Goal: Task Accomplishment & Management: Use online tool/utility

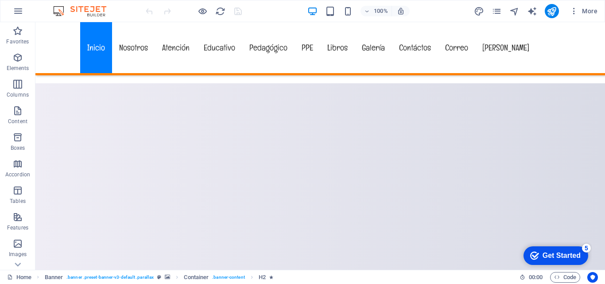
scroll to position [403, 0]
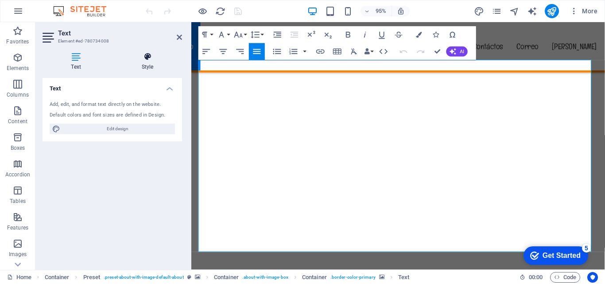
click at [149, 62] on h4 "Style" at bounding box center [147, 61] width 69 height 19
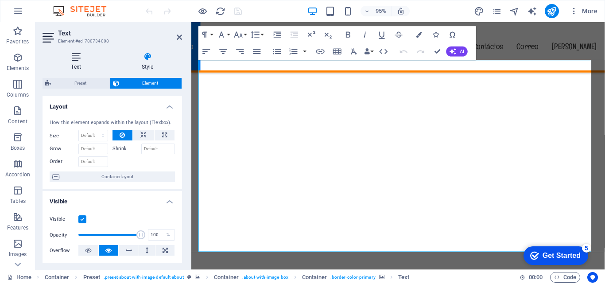
click at [78, 59] on icon at bounding box center [76, 56] width 67 height 9
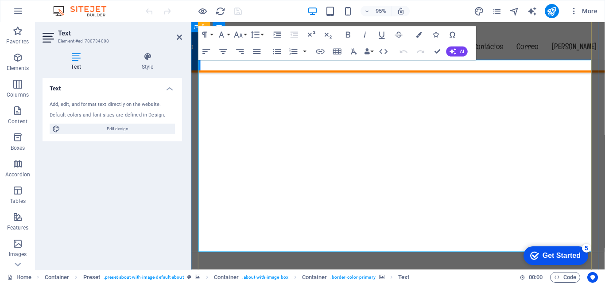
click at [181, 37] on icon at bounding box center [179, 37] width 5 height 7
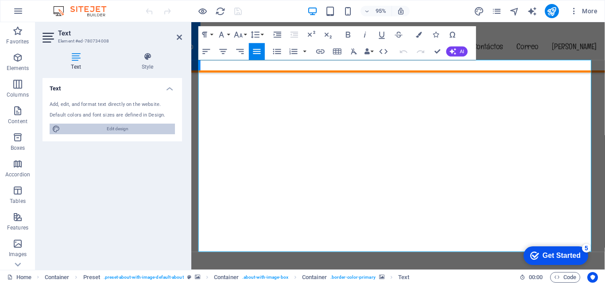
click at [114, 129] on span "Edit design" at bounding box center [117, 129] width 109 height 11
select select "px"
select select "400"
select select "px"
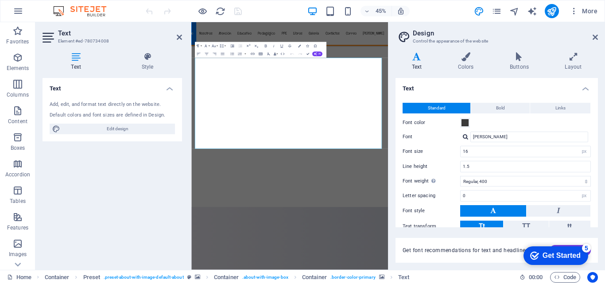
click at [77, 60] on icon at bounding box center [76, 56] width 67 height 9
click at [179, 36] on icon at bounding box center [179, 37] width 5 height 7
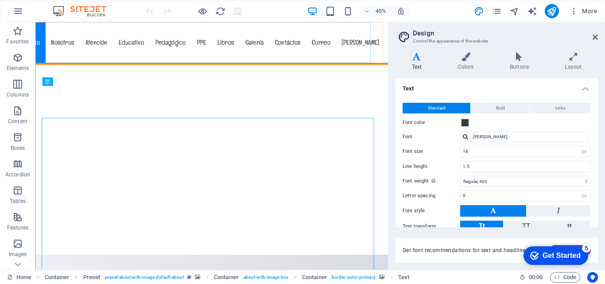
scroll to position [363, 0]
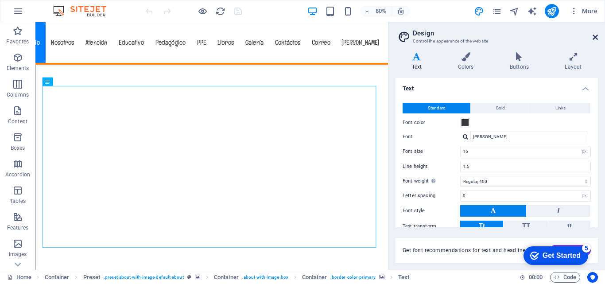
click at [596, 38] on icon at bounding box center [595, 37] width 5 height 7
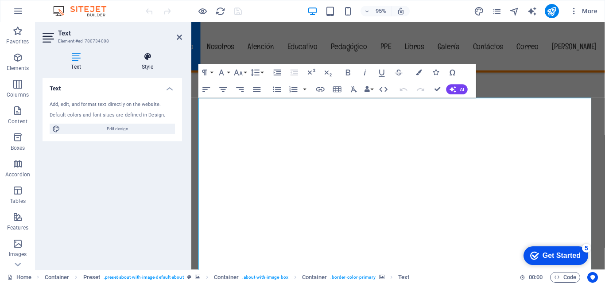
click at [149, 63] on h4 "Style" at bounding box center [147, 61] width 69 height 19
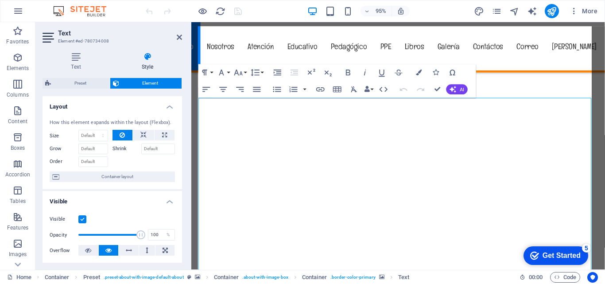
click at [70, 83] on span "Preset" at bounding box center [81, 83] width 54 height 11
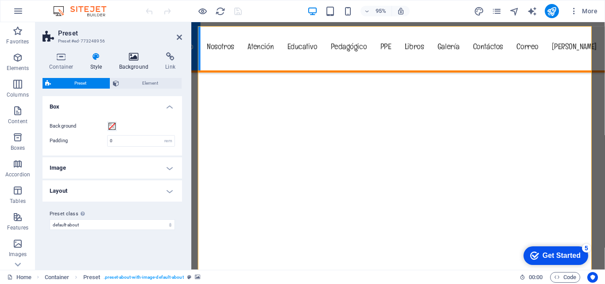
click at [138, 57] on icon at bounding box center [134, 56] width 43 height 9
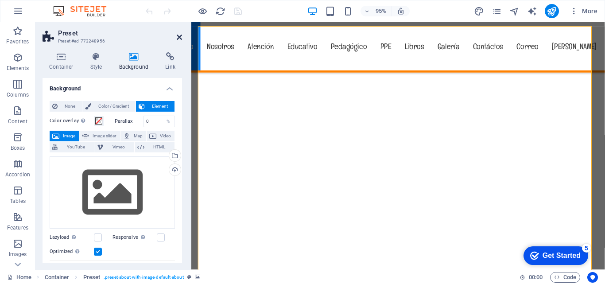
click at [180, 39] on icon at bounding box center [179, 37] width 5 height 7
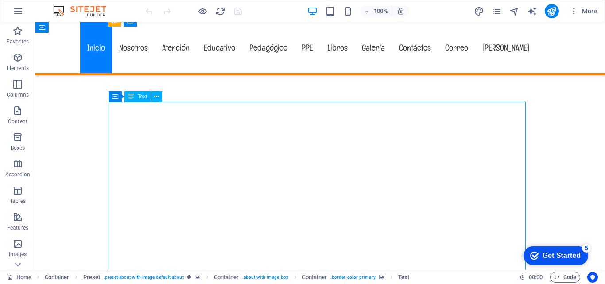
click at [140, 97] on span "Container" at bounding box center [132, 96] width 23 height 5
select select "px"
select select "ms"
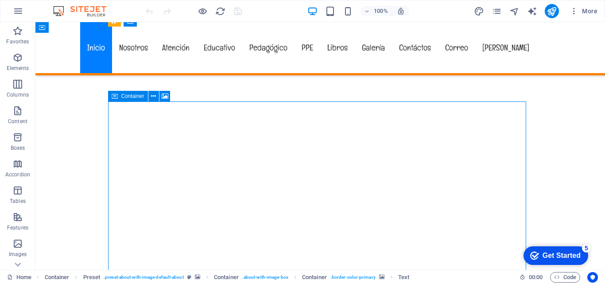
select select "s"
select select "progressive"
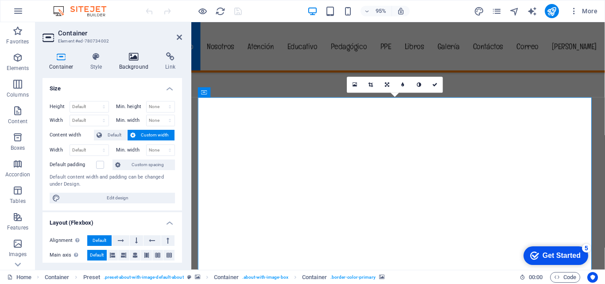
click at [129, 56] on icon at bounding box center [134, 56] width 43 height 9
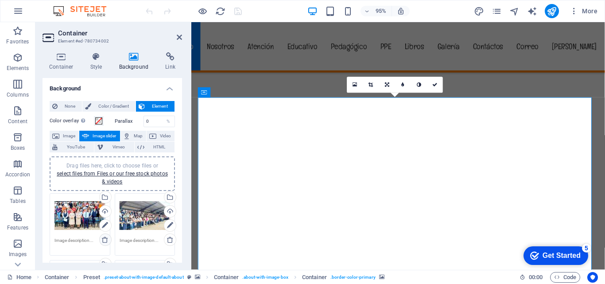
click at [104, 242] on icon at bounding box center [104, 239] width 7 height 7
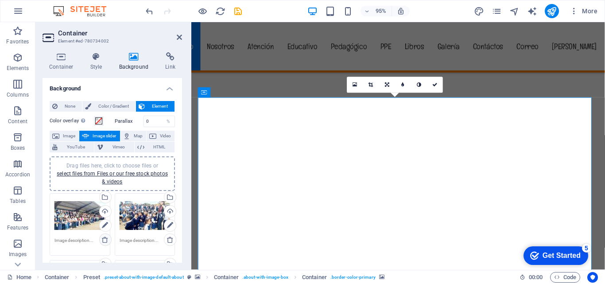
click at [104, 242] on icon at bounding box center [104, 239] width 7 height 7
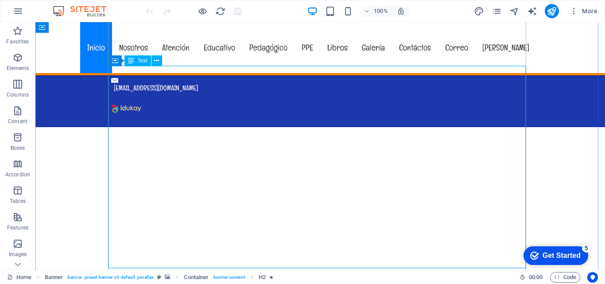
scroll to position [399, 0]
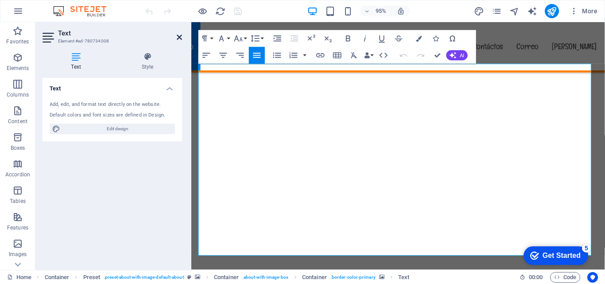
click at [177, 39] on icon at bounding box center [179, 37] width 5 height 7
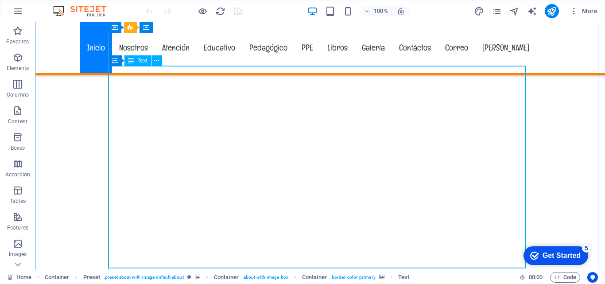
scroll to position [310, 0]
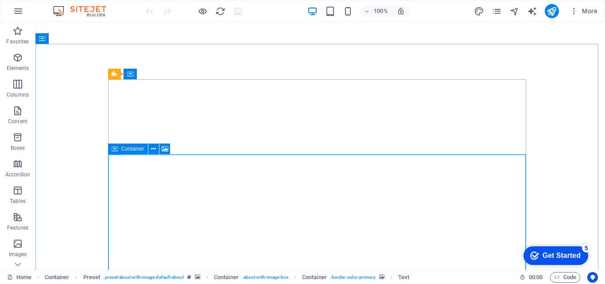
click at [129, 148] on span "Container" at bounding box center [132, 148] width 23 height 5
select select "px"
select select "ms"
select select "s"
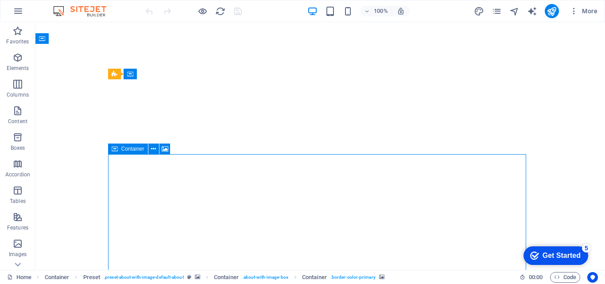
select select "progressive"
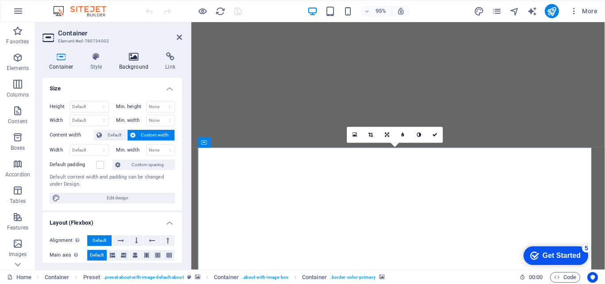
click at [140, 58] on icon at bounding box center [134, 56] width 43 height 9
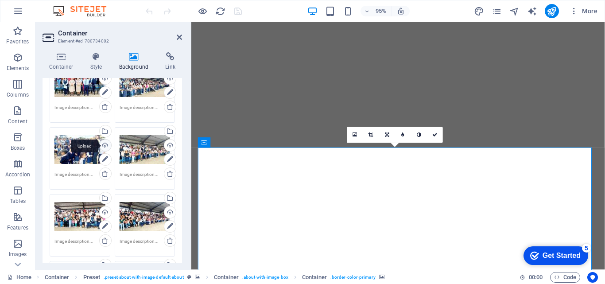
scroll to position [89, 0]
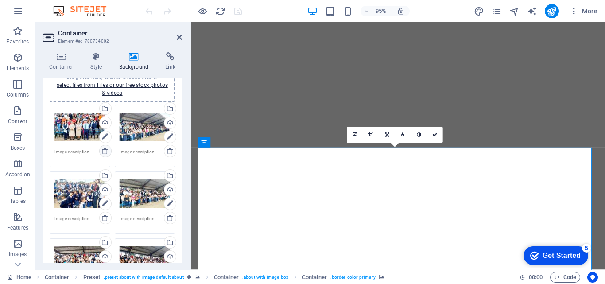
click at [105, 152] on icon at bounding box center [104, 151] width 7 height 7
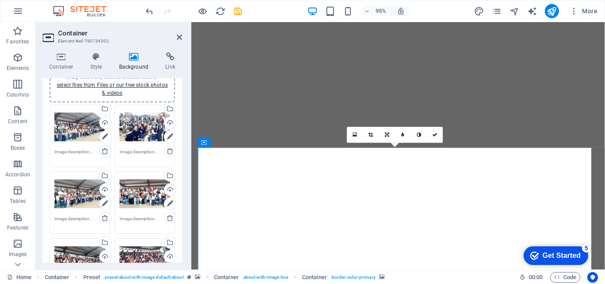
click at [106, 152] on icon at bounding box center [104, 151] width 7 height 7
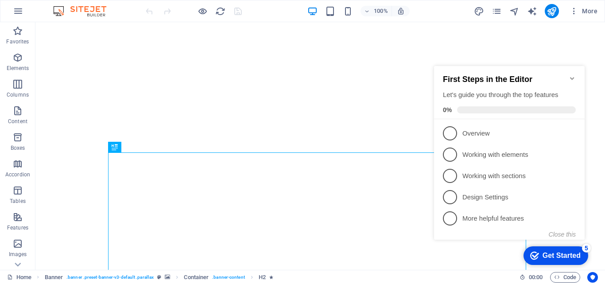
click at [573, 77] on icon "Minimize checklist" at bounding box center [572, 78] width 4 height 3
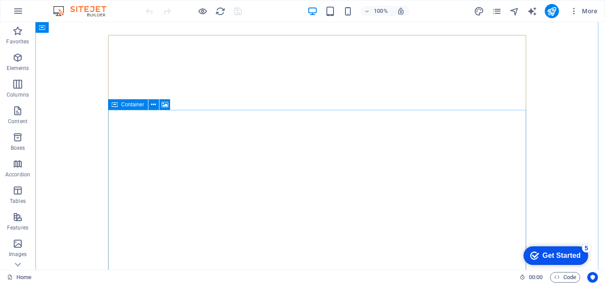
click at [126, 106] on span "Container" at bounding box center [132, 104] width 23 height 5
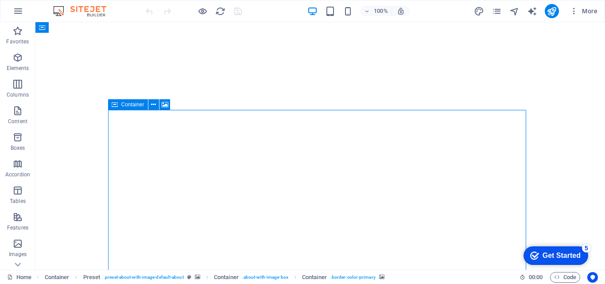
click at [126, 106] on span "Container" at bounding box center [132, 104] width 23 height 5
select select "px"
select select "ms"
select select "s"
select select "progressive"
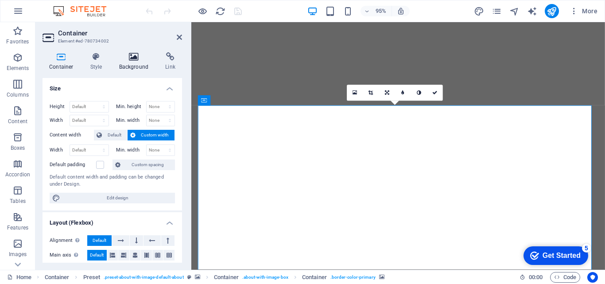
click at [134, 62] on h4 "Background" at bounding box center [136, 61] width 47 height 19
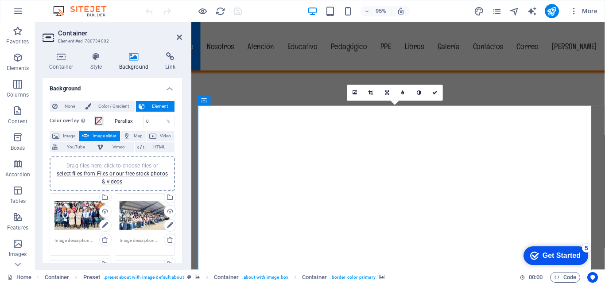
scroll to position [44, 0]
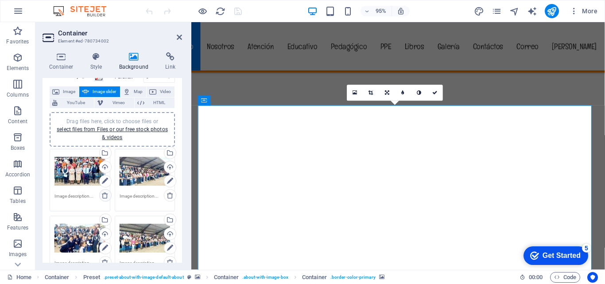
click at [105, 195] on icon at bounding box center [104, 195] width 7 height 7
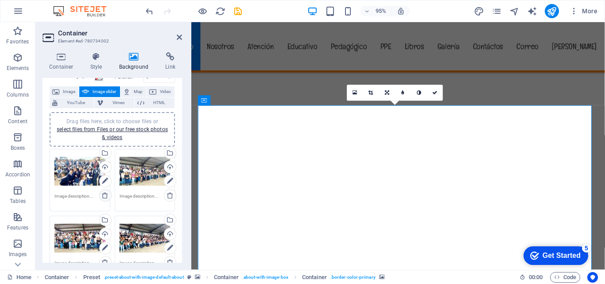
click at [104, 196] on icon at bounding box center [104, 195] width 7 height 7
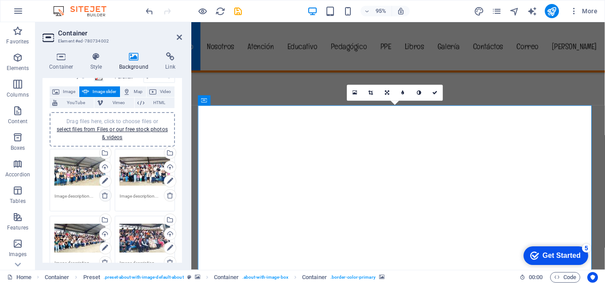
click at [104, 196] on icon at bounding box center [104, 195] width 7 height 7
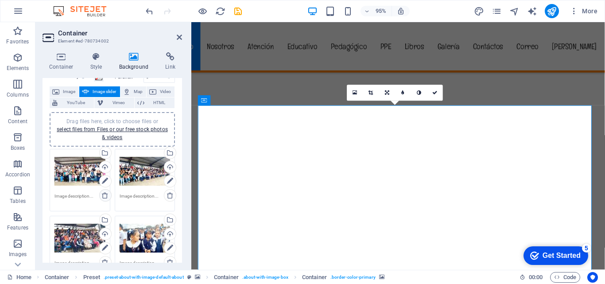
click at [104, 196] on icon at bounding box center [104, 195] width 7 height 7
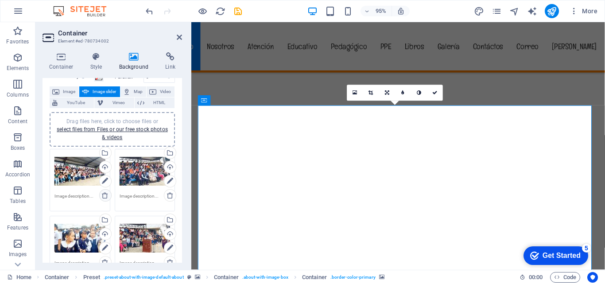
click at [104, 196] on icon at bounding box center [104, 195] width 7 height 7
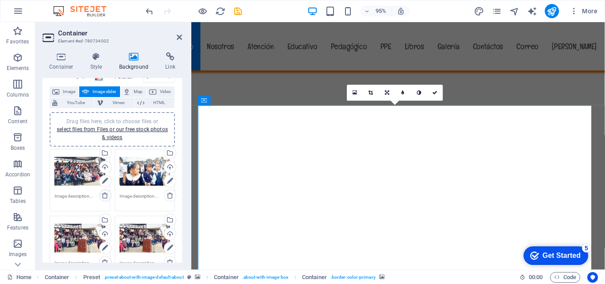
click at [104, 196] on icon at bounding box center [104, 195] width 7 height 7
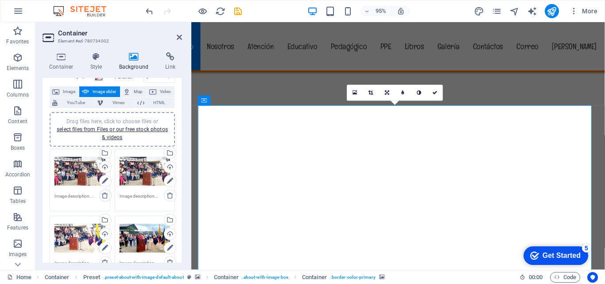
click at [104, 196] on icon at bounding box center [104, 195] width 7 height 7
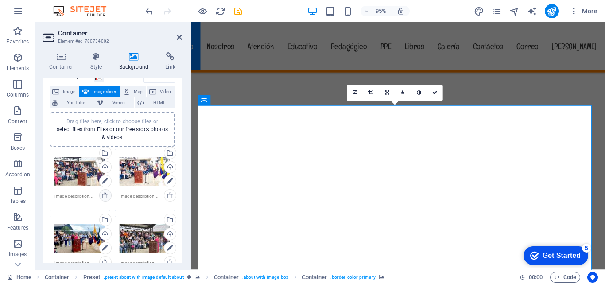
click at [104, 196] on icon at bounding box center [104, 195] width 7 height 7
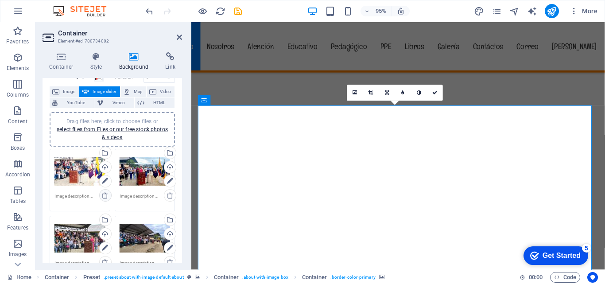
click at [104, 196] on icon at bounding box center [104, 195] width 7 height 7
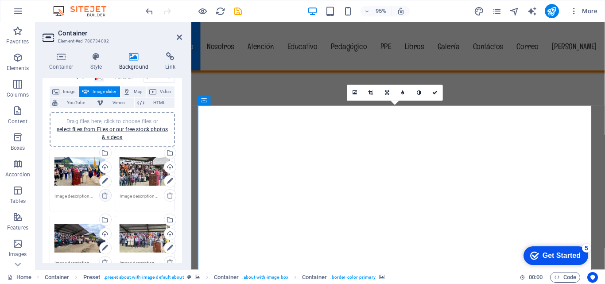
click at [104, 196] on icon at bounding box center [104, 195] width 7 height 7
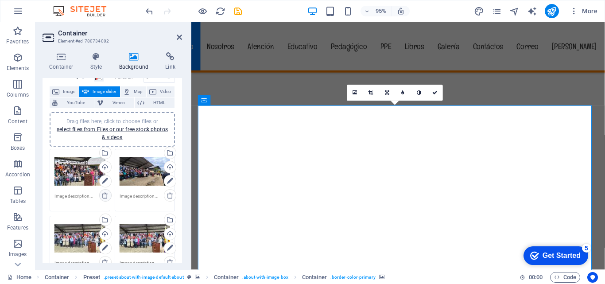
click at [104, 196] on icon at bounding box center [104, 195] width 7 height 7
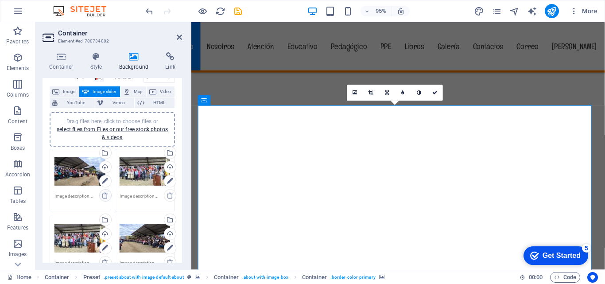
click at [104, 196] on icon at bounding box center [104, 195] width 7 height 7
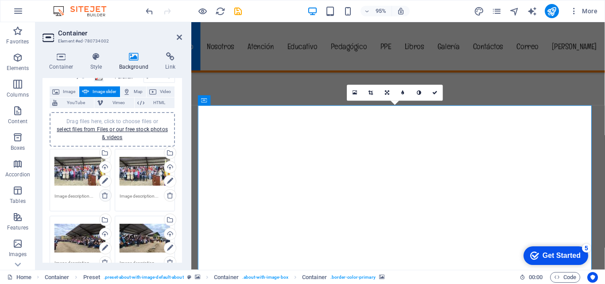
click at [104, 196] on icon at bounding box center [104, 195] width 7 height 7
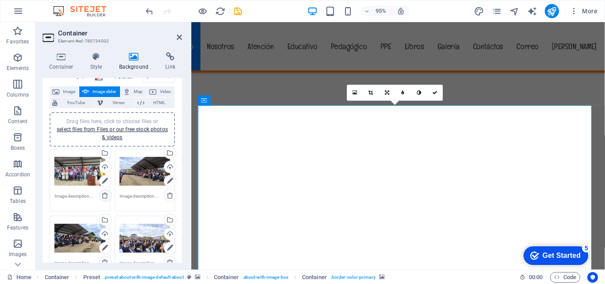
click at [104, 196] on icon at bounding box center [104, 195] width 7 height 7
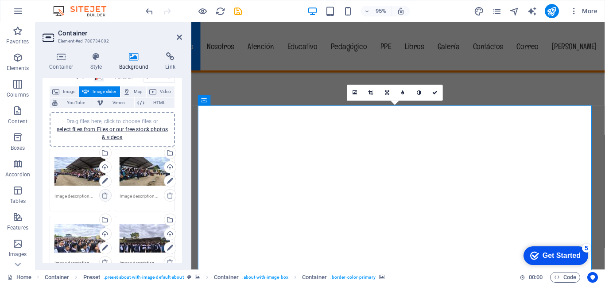
click at [104, 196] on icon at bounding box center [104, 195] width 7 height 7
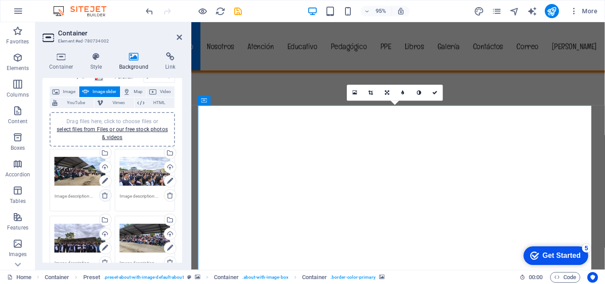
click at [104, 196] on icon at bounding box center [104, 195] width 7 height 7
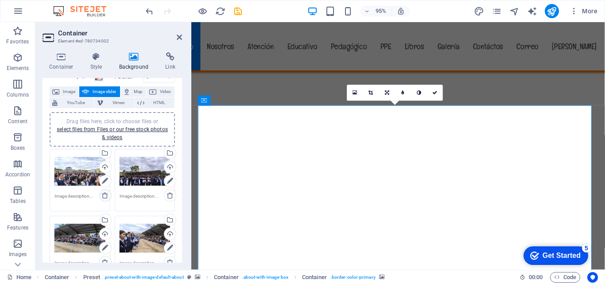
click at [104, 196] on icon at bounding box center [104, 195] width 7 height 7
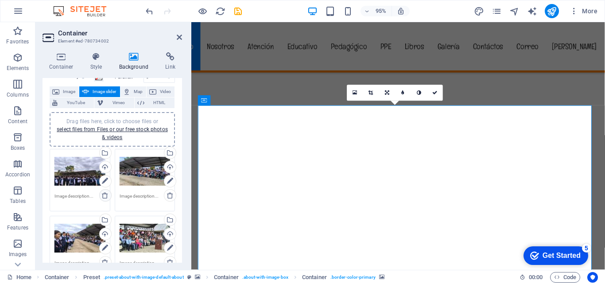
click at [104, 196] on icon at bounding box center [104, 195] width 7 height 7
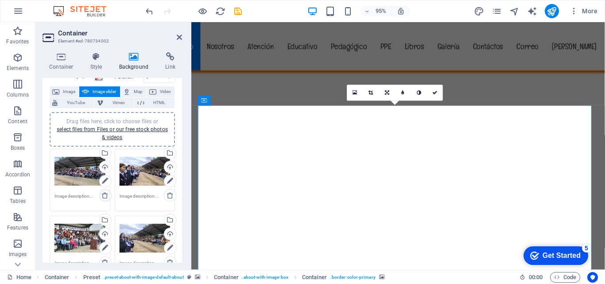
click at [104, 196] on icon at bounding box center [104, 195] width 7 height 7
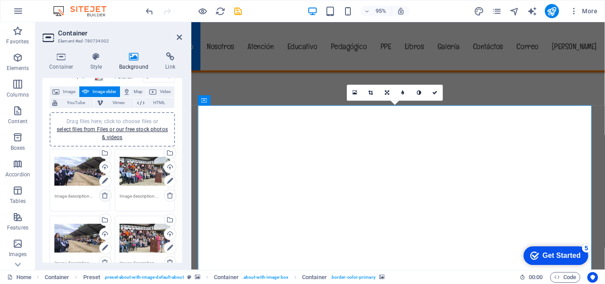
click at [104, 196] on icon at bounding box center [104, 195] width 7 height 7
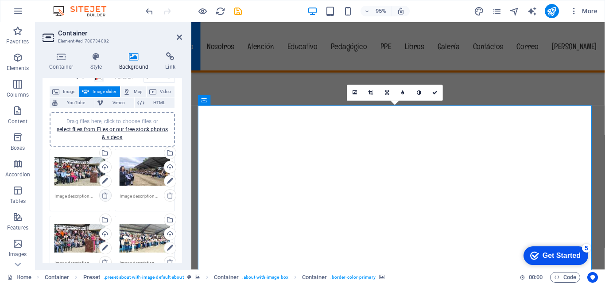
click at [104, 196] on icon at bounding box center [104, 195] width 7 height 7
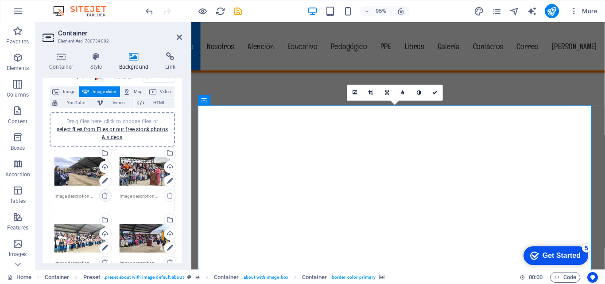
click at [104, 196] on icon at bounding box center [104, 195] width 7 height 7
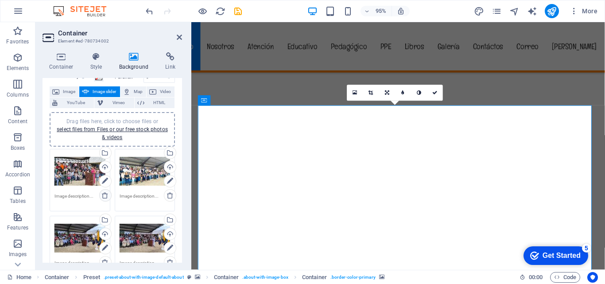
click at [104, 196] on icon at bounding box center [104, 195] width 7 height 7
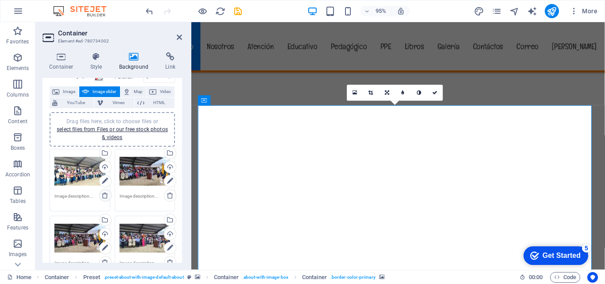
click at [104, 196] on icon at bounding box center [104, 195] width 7 height 7
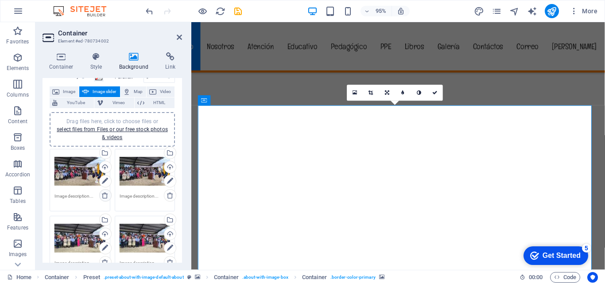
click at [104, 196] on icon at bounding box center [104, 195] width 7 height 7
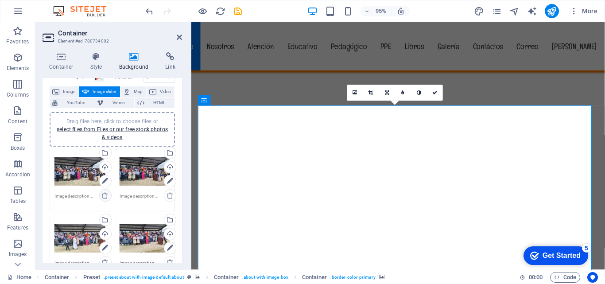
click at [104, 196] on icon at bounding box center [104, 195] width 7 height 7
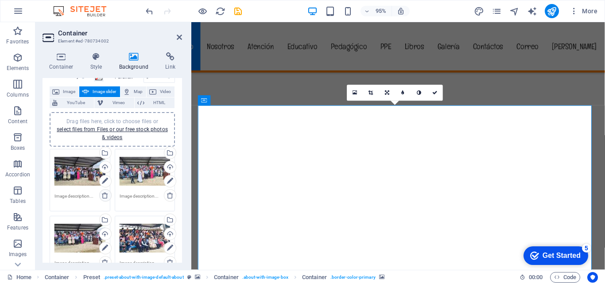
click at [104, 196] on icon at bounding box center [104, 195] width 7 height 7
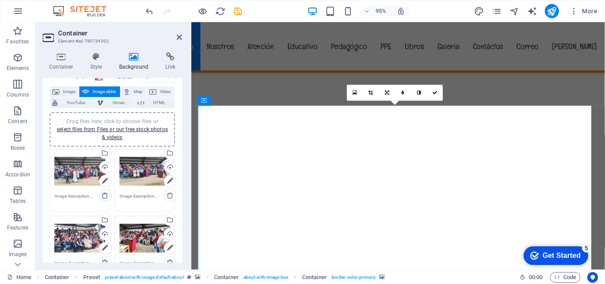
click at [104, 196] on icon at bounding box center [104, 195] width 7 height 7
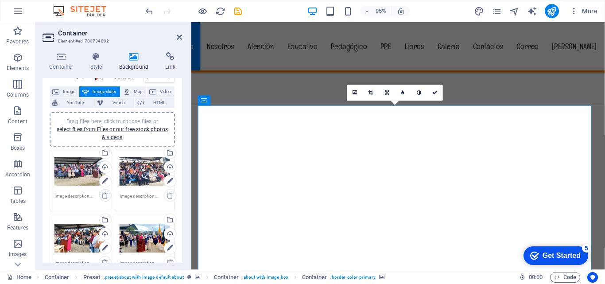
click at [104, 196] on icon at bounding box center [104, 195] width 7 height 7
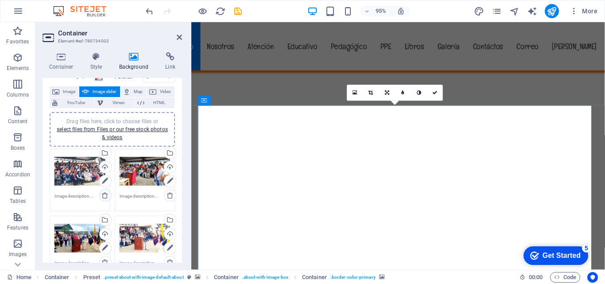
click at [104, 196] on icon at bounding box center [104, 195] width 7 height 7
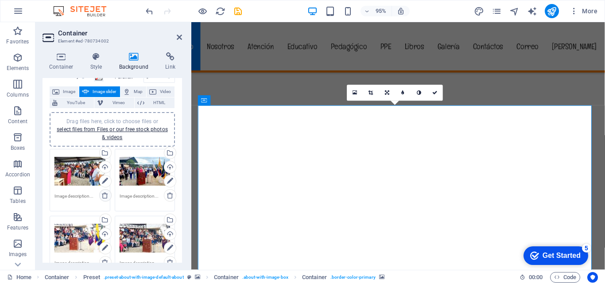
click at [104, 196] on icon at bounding box center [104, 195] width 7 height 7
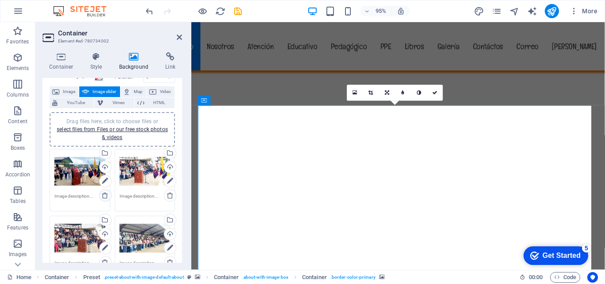
click at [104, 196] on icon at bounding box center [104, 195] width 7 height 7
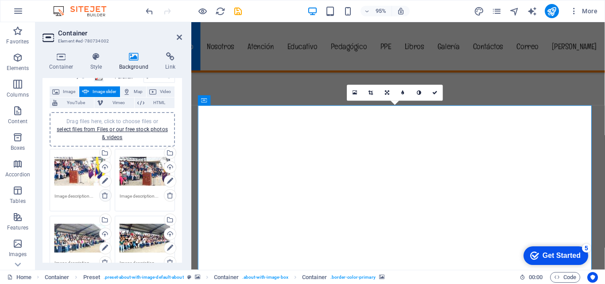
click at [104, 196] on icon at bounding box center [104, 195] width 7 height 7
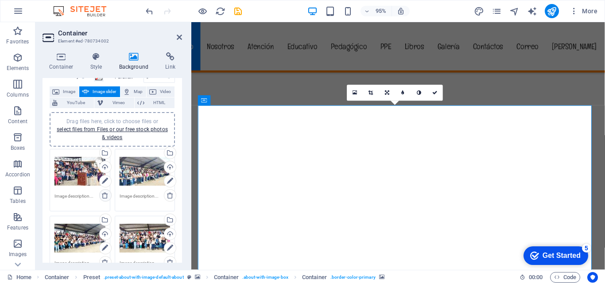
click at [104, 196] on icon at bounding box center [104, 195] width 7 height 7
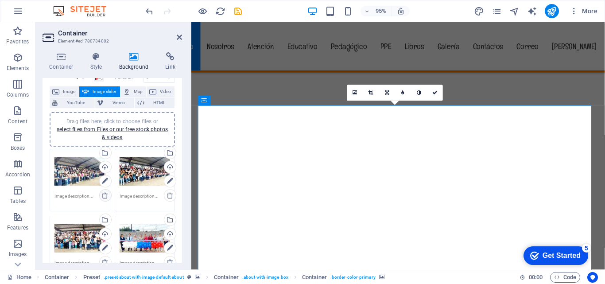
click at [104, 196] on icon at bounding box center [104, 195] width 7 height 7
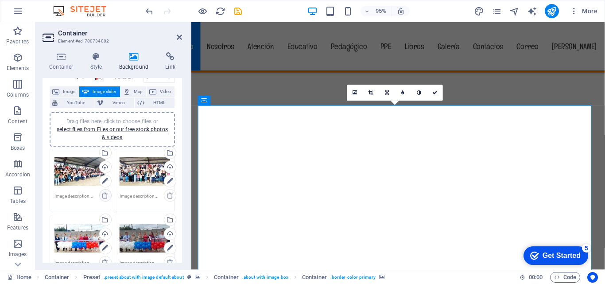
click at [104, 196] on icon at bounding box center [104, 195] width 7 height 7
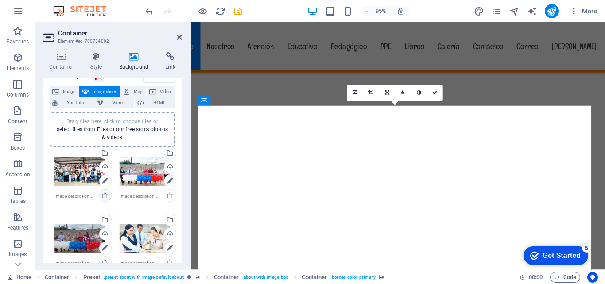
click at [104, 196] on icon at bounding box center [104, 195] width 7 height 7
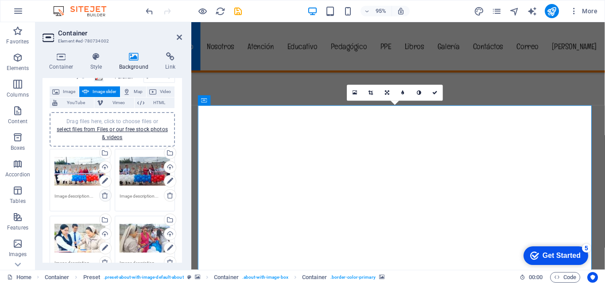
click at [104, 196] on icon at bounding box center [104, 195] width 7 height 7
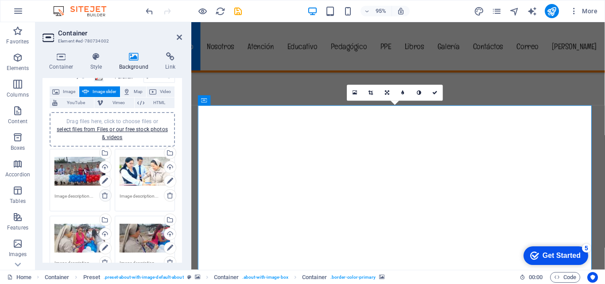
click at [104, 196] on icon at bounding box center [104, 195] width 7 height 7
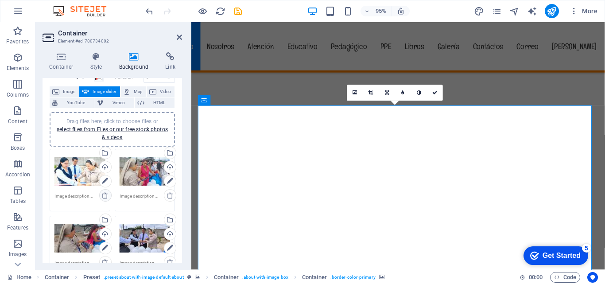
click at [104, 196] on icon at bounding box center [104, 195] width 7 height 7
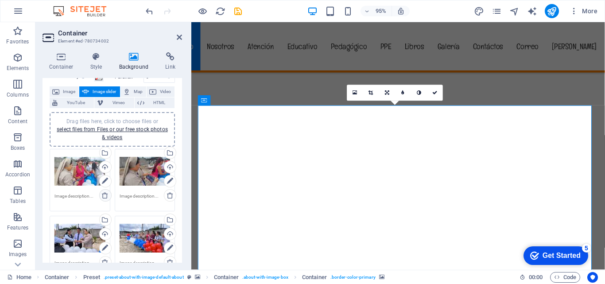
click at [104, 196] on icon at bounding box center [104, 195] width 7 height 7
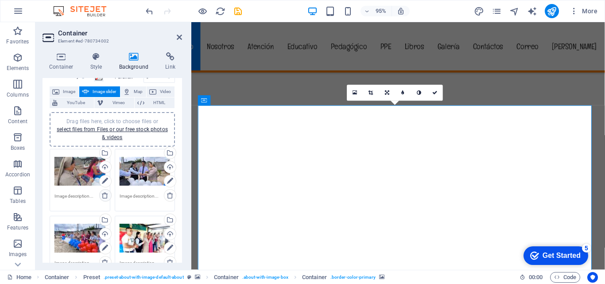
click at [104, 196] on icon at bounding box center [104, 195] width 7 height 7
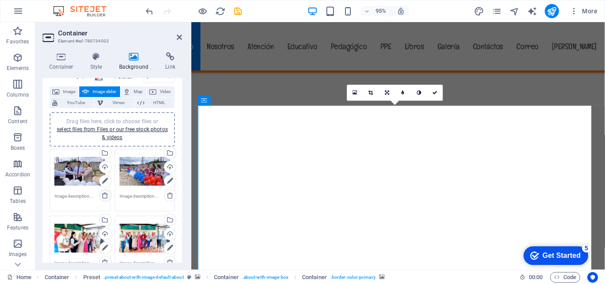
click at [104, 196] on icon at bounding box center [104, 195] width 7 height 7
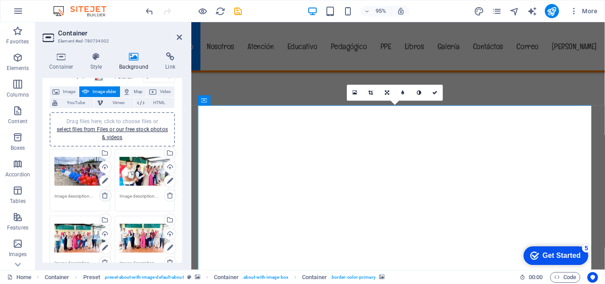
click at [104, 196] on icon at bounding box center [104, 195] width 7 height 7
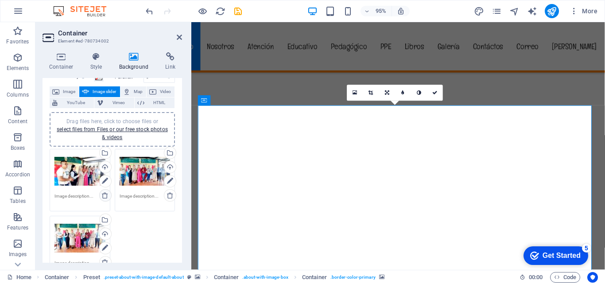
click at [104, 196] on icon at bounding box center [104, 195] width 7 height 7
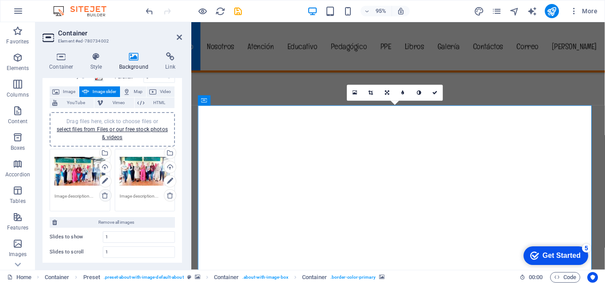
click at [104, 196] on icon at bounding box center [104, 195] width 7 height 7
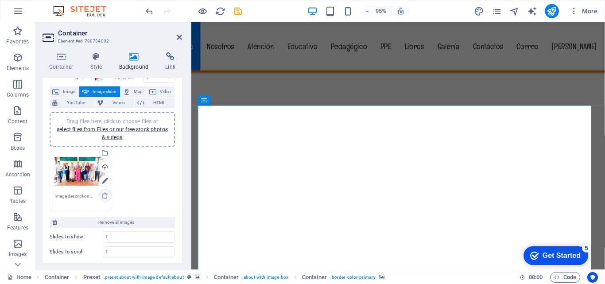
click at [104, 196] on icon at bounding box center [104, 195] width 7 height 7
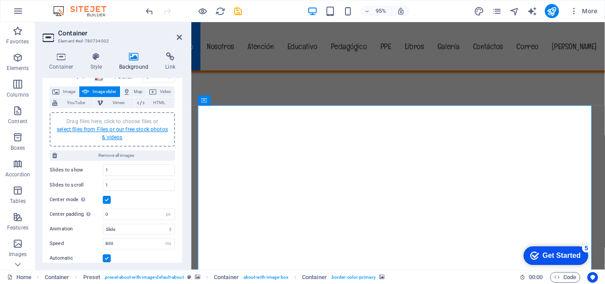
click at [119, 131] on link "select files from Files or our free stock photos & videos" at bounding box center [112, 133] width 111 height 14
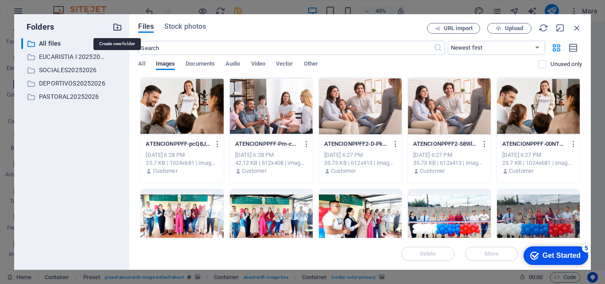
click at [117, 28] on icon "button" at bounding box center [118, 27] width 10 height 10
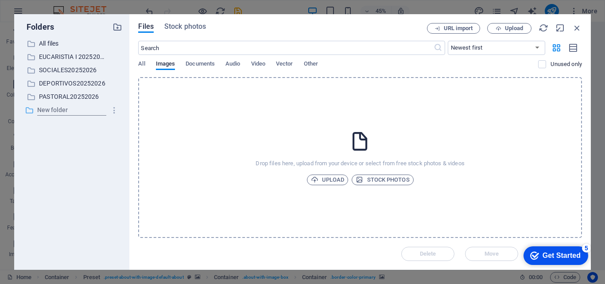
type input "i"
type input "INAGURACION"
click at [63, 125] on div "​ All files All files ​ EUCARISTIA I 20252026 EUCARISTIA I 20252026 ​ SOCIALES2…" at bounding box center [71, 150] width 101 height 225
click at [55, 112] on p "INAGURACION" at bounding box center [72, 110] width 67 height 10
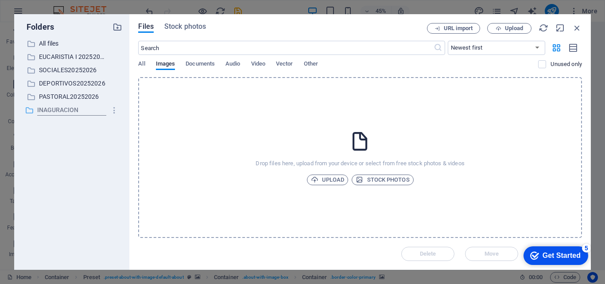
click at [31, 111] on icon at bounding box center [29, 110] width 9 height 9
click at [330, 180] on span "Upload" at bounding box center [328, 180] width 34 height 11
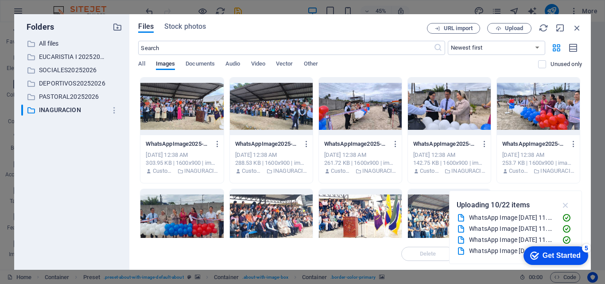
click at [565, 206] on icon "button" at bounding box center [566, 205] width 10 height 10
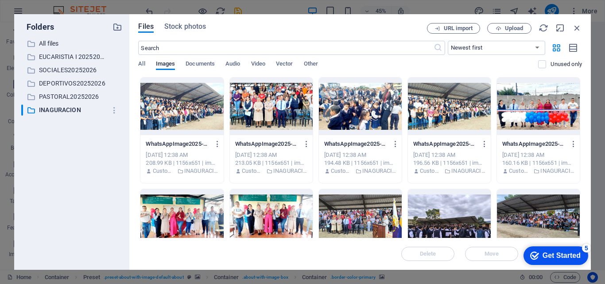
click at [298, 102] on div at bounding box center [271, 107] width 83 height 58
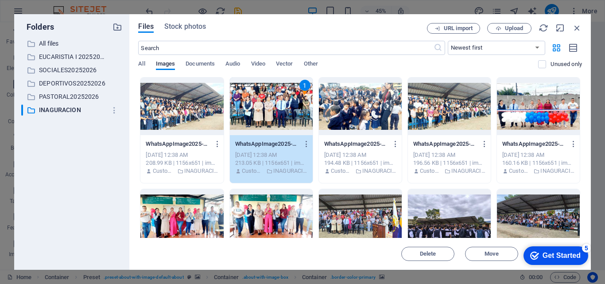
click at [444, 109] on div at bounding box center [449, 107] width 83 height 58
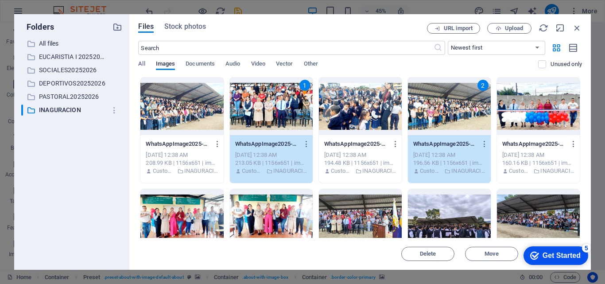
click at [372, 107] on div at bounding box center [360, 107] width 83 height 58
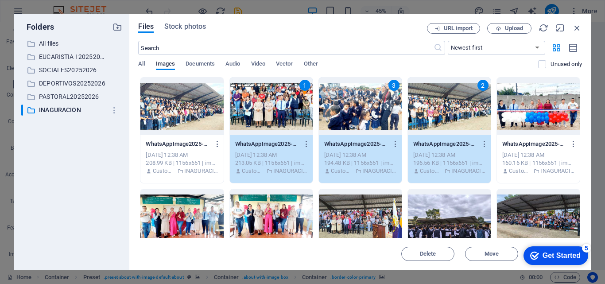
click at [179, 104] on div at bounding box center [181, 107] width 83 height 58
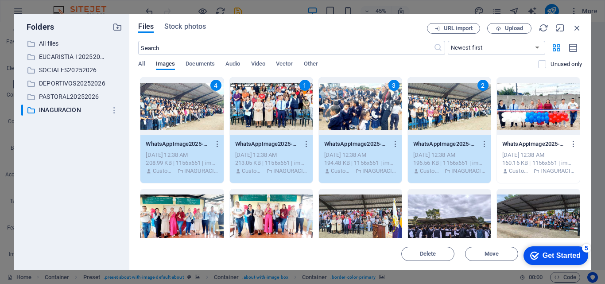
scroll to position [89, 0]
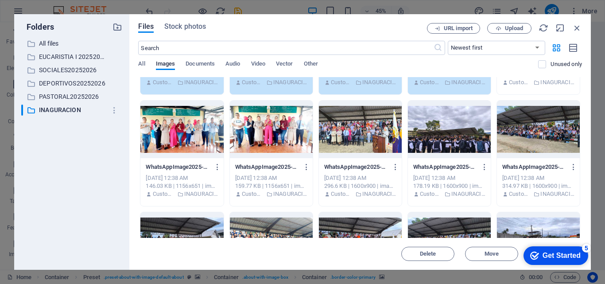
click at [343, 139] on div at bounding box center [360, 130] width 83 height 58
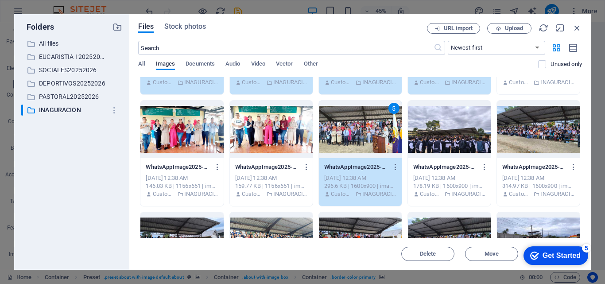
click at [540, 133] on div at bounding box center [538, 130] width 83 height 58
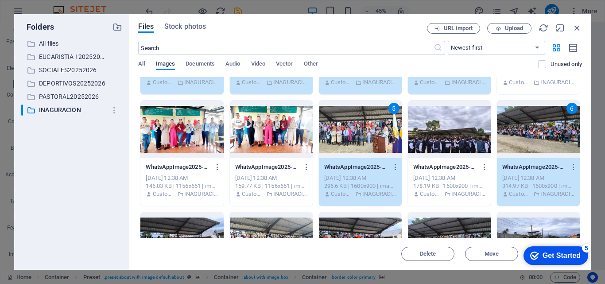
click at [453, 138] on div at bounding box center [449, 130] width 83 height 58
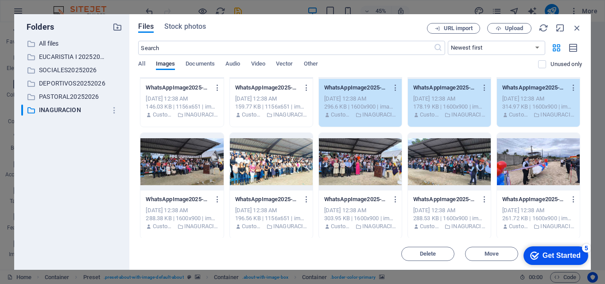
scroll to position [177, 0]
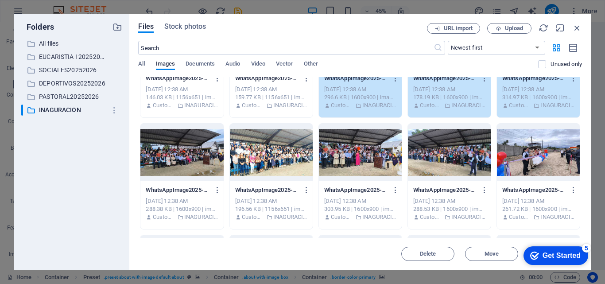
click at [199, 152] on div at bounding box center [181, 153] width 83 height 58
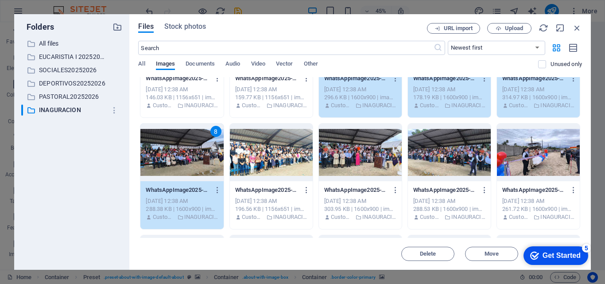
click at [263, 156] on div at bounding box center [271, 153] width 83 height 58
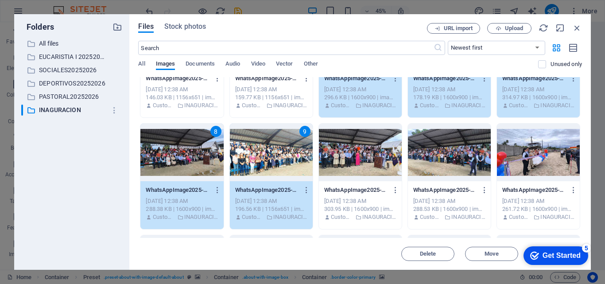
click at [361, 158] on div at bounding box center [360, 153] width 83 height 58
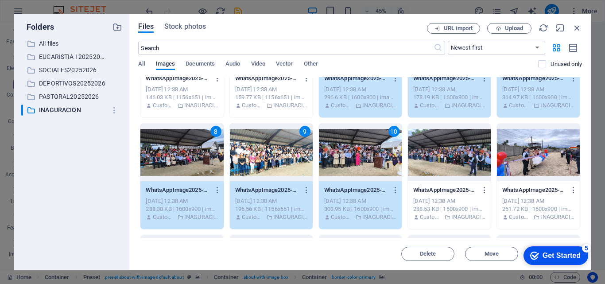
click at [444, 158] on div at bounding box center [449, 153] width 83 height 58
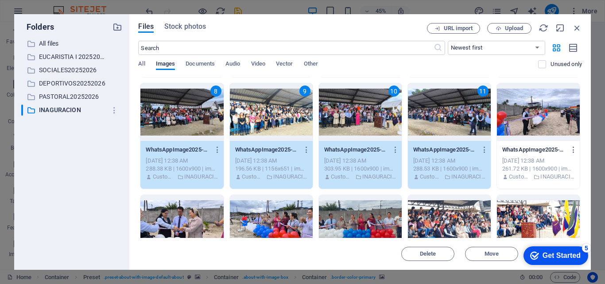
scroll to position [266, 0]
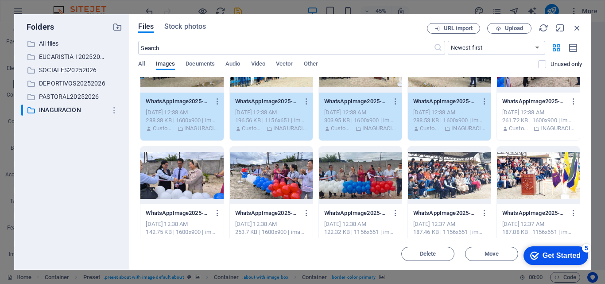
click at [440, 183] on div at bounding box center [449, 176] width 83 height 58
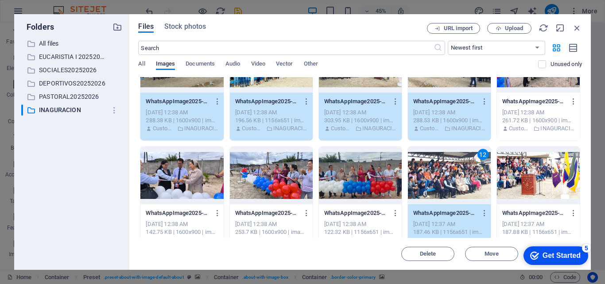
click at [523, 177] on div at bounding box center [538, 176] width 83 height 58
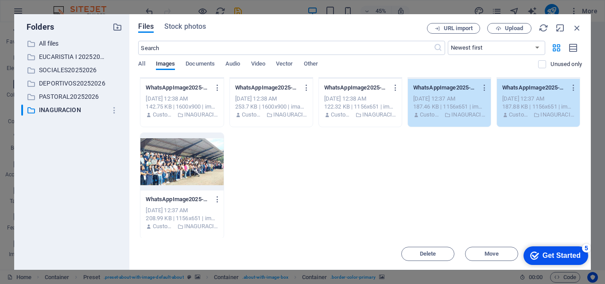
scroll to position [392, 0]
click at [203, 167] on div at bounding box center [181, 161] width 83 height 58
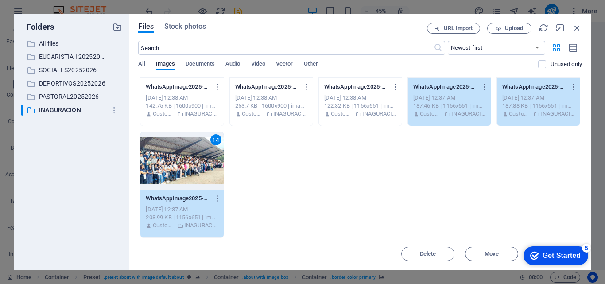
scroll to position [304, 0]
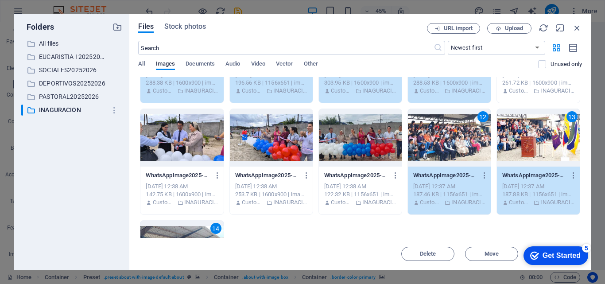
click at [349, 143] on div at bounding box center [360, 138] width 83 height 58
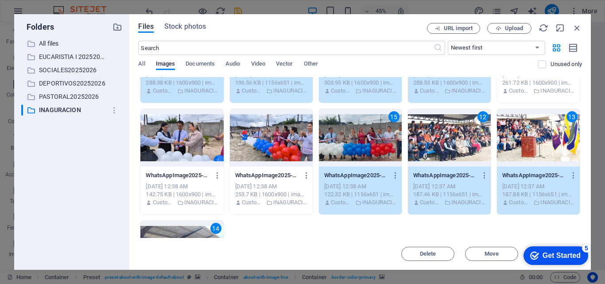
click at [264, 145] on div at bounding box center [271, 138] width 83 height 58
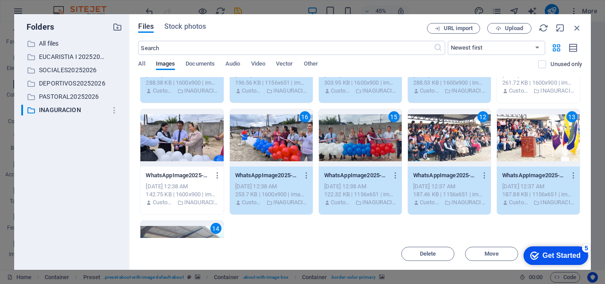
click at [183, 148] on div at bounding box center [181, 138] width 83 height 58
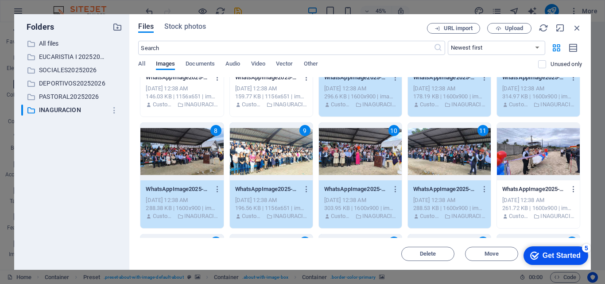
scroll to position [171, 0]
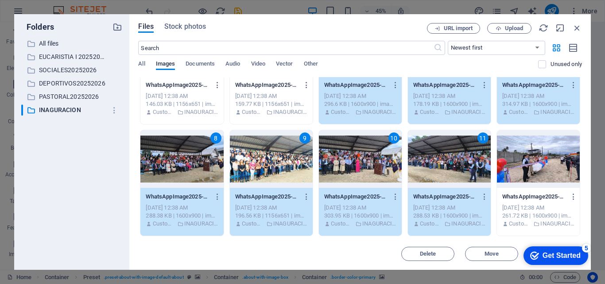
click at [545, 157] on div at bounding box center [538, 159] width 83 height 58
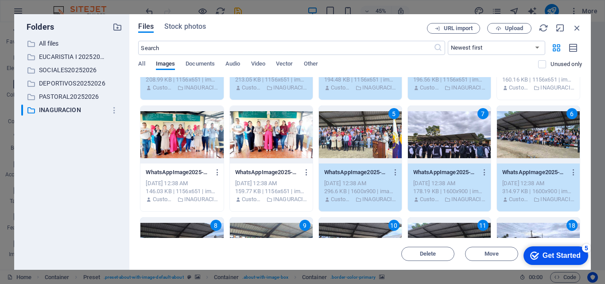
scroll to position [82, 0]
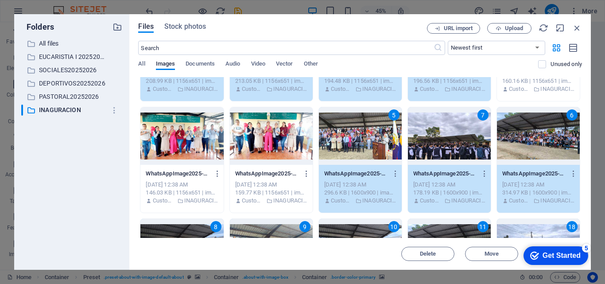
click at [266, 143] on div at bounding box center [271, 136] width 83 height 58
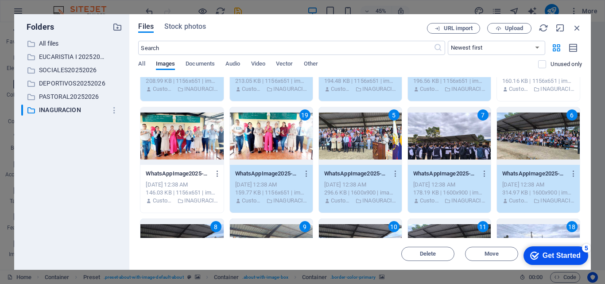
scroll to position [0, 0]
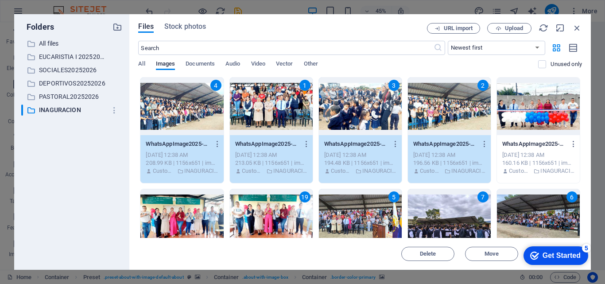
click at [538, 113] on div at bounding box center [538, 107] width 83 height 58
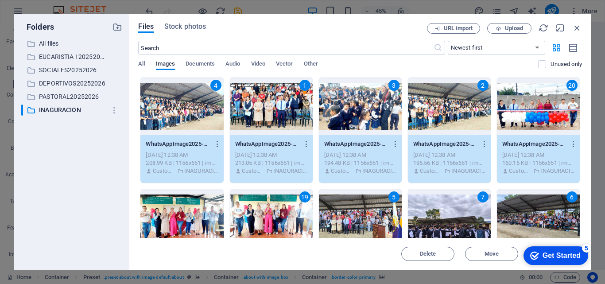
click at [538, 114] on div "20" at bounding box center [538, 107] width 83 height 58
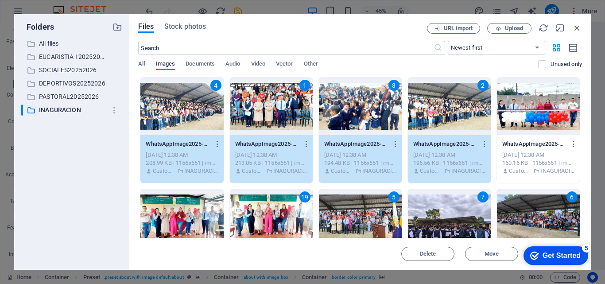
scroll to position [44, 0]
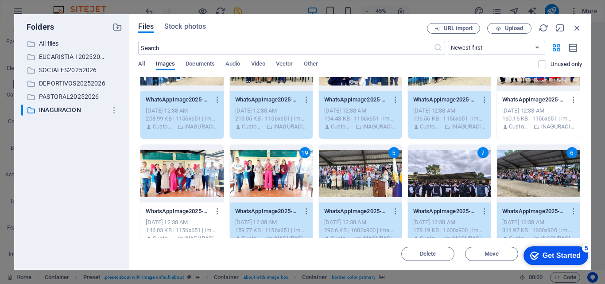
click at [281, 179] on div "19" at bounding box center [271, 174] width 83 height 58
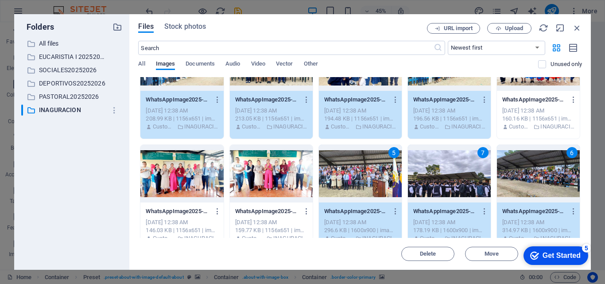
scroll to position [0, 0]
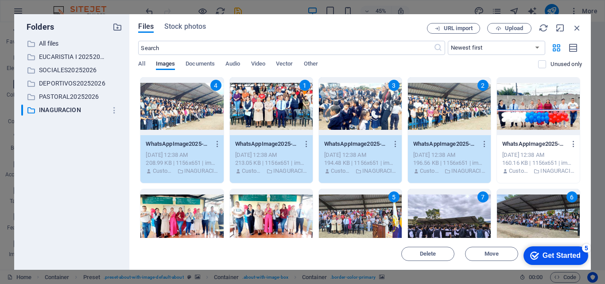
click at [544, 118] on div at bounding box center [538, 107] width 83 height 58
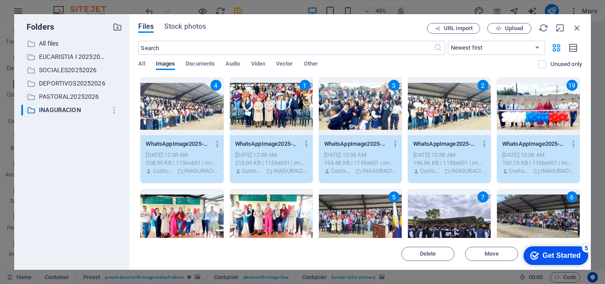
click at [270, 212] on div at bounding box center [271, 218] width 83 height 58
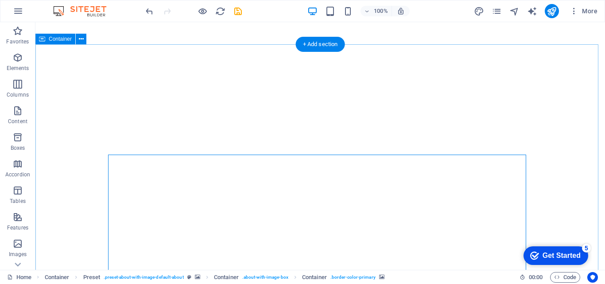
scroll to position [310, 0]
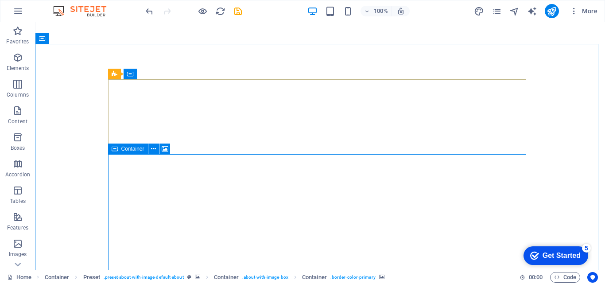
click at [127, 149] on span "Container" at bounding box center [132, 148] width 23 height 5
select select "px"
select select "ms"
select select "s"
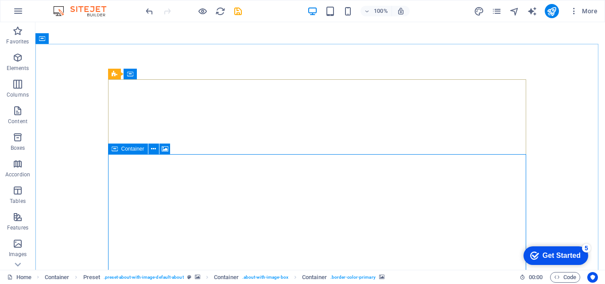
select select "progressive"
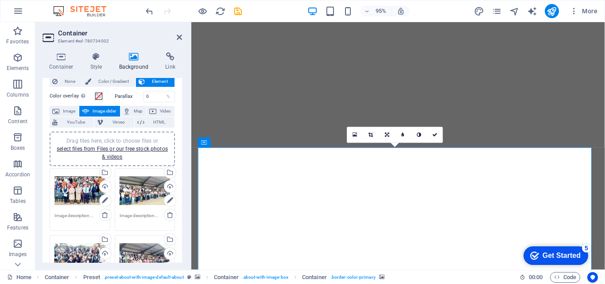
scroll to position [89, 0]
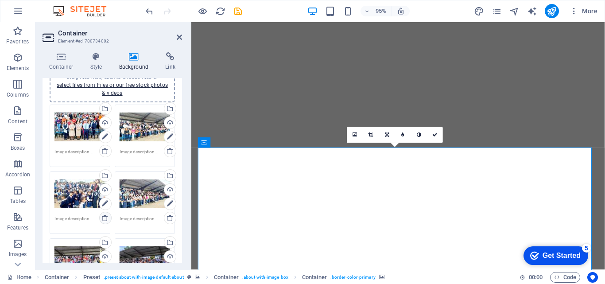
click at [104, 218] on icon at bounding box center [104, 217] width 7 height 7
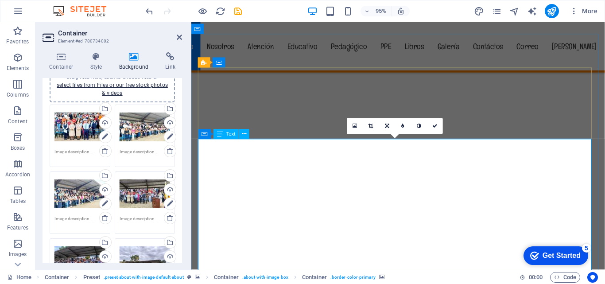
scroll to position [310, 0]
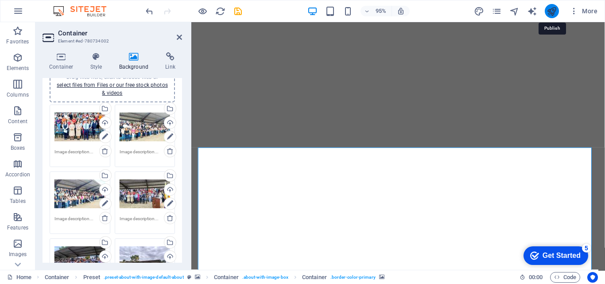
click at [552, 13] on icon "publish" at bounding box center [552, 11] width 10 height 10
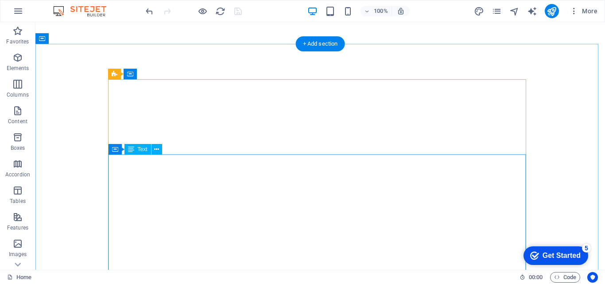
scroll to position [399, 0]
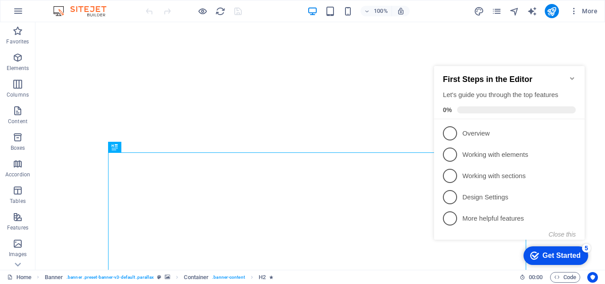
click at [573, 77] on icon "Minimize checklist" at bounding box center [572, 78] width 7 height 7
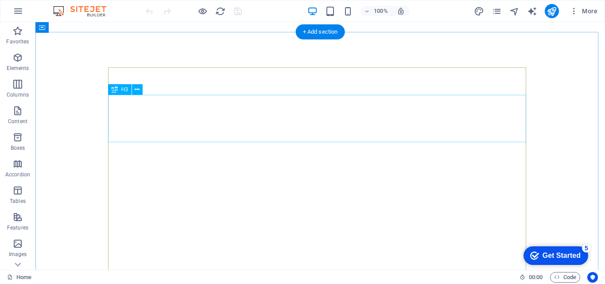
scroll to position [310, 0]
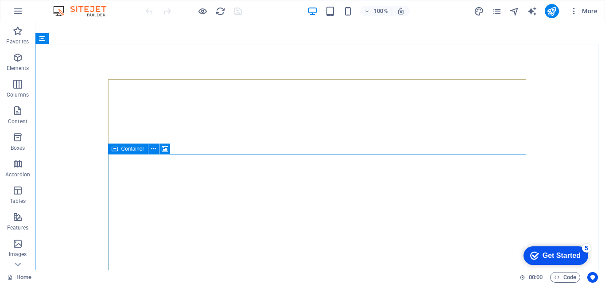
click at [115, 149] on icon at bounding box center [115, 149] width 6 height 11
select select "px"
select select "ms"
select select "s"
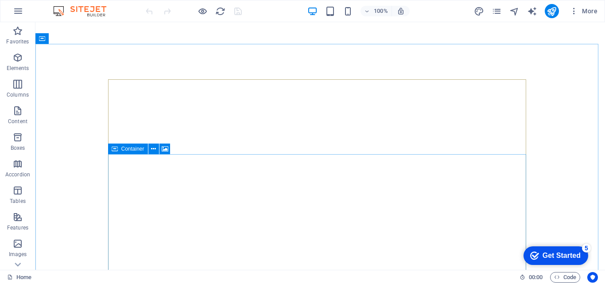
select select "progressive"
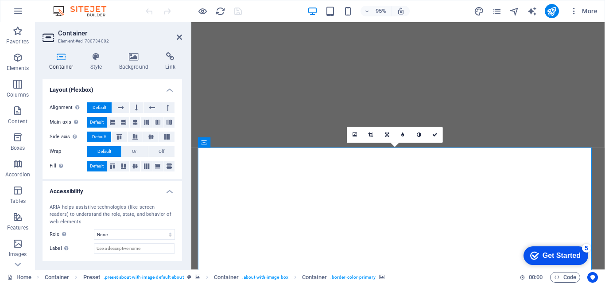
scroll to position [0, 0]
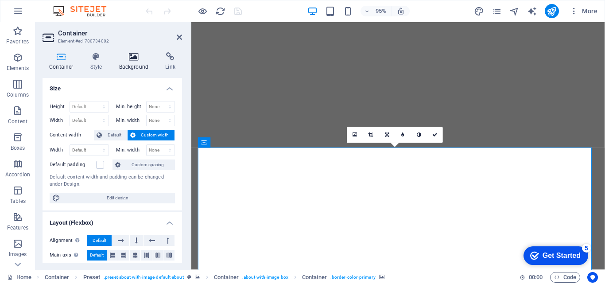
click at [132, 58] on icon at bounding box center [134, 56] width 43 height 9
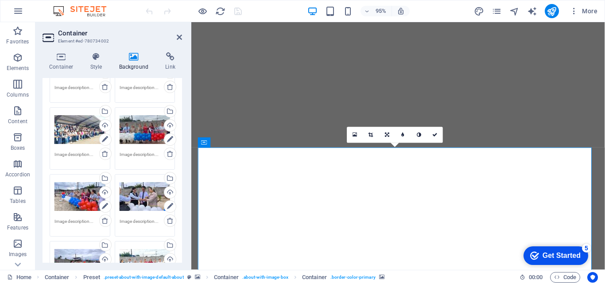
scroll to position [443, 0]
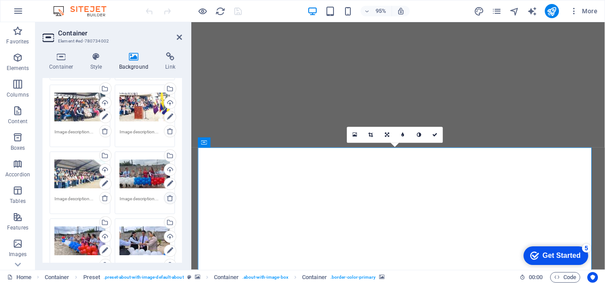
click at [169, 198] on icon at bounding box center [170, 198] width 7 height 7
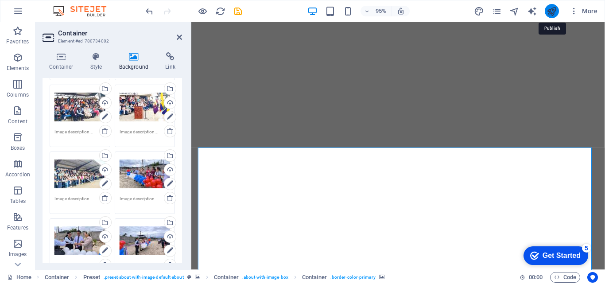
click at [550, 11] on icon "publish" at bounding box center [552, 11] width 10 height 10
